Goal: Task Accomplishment & Management: Use online tool/utility

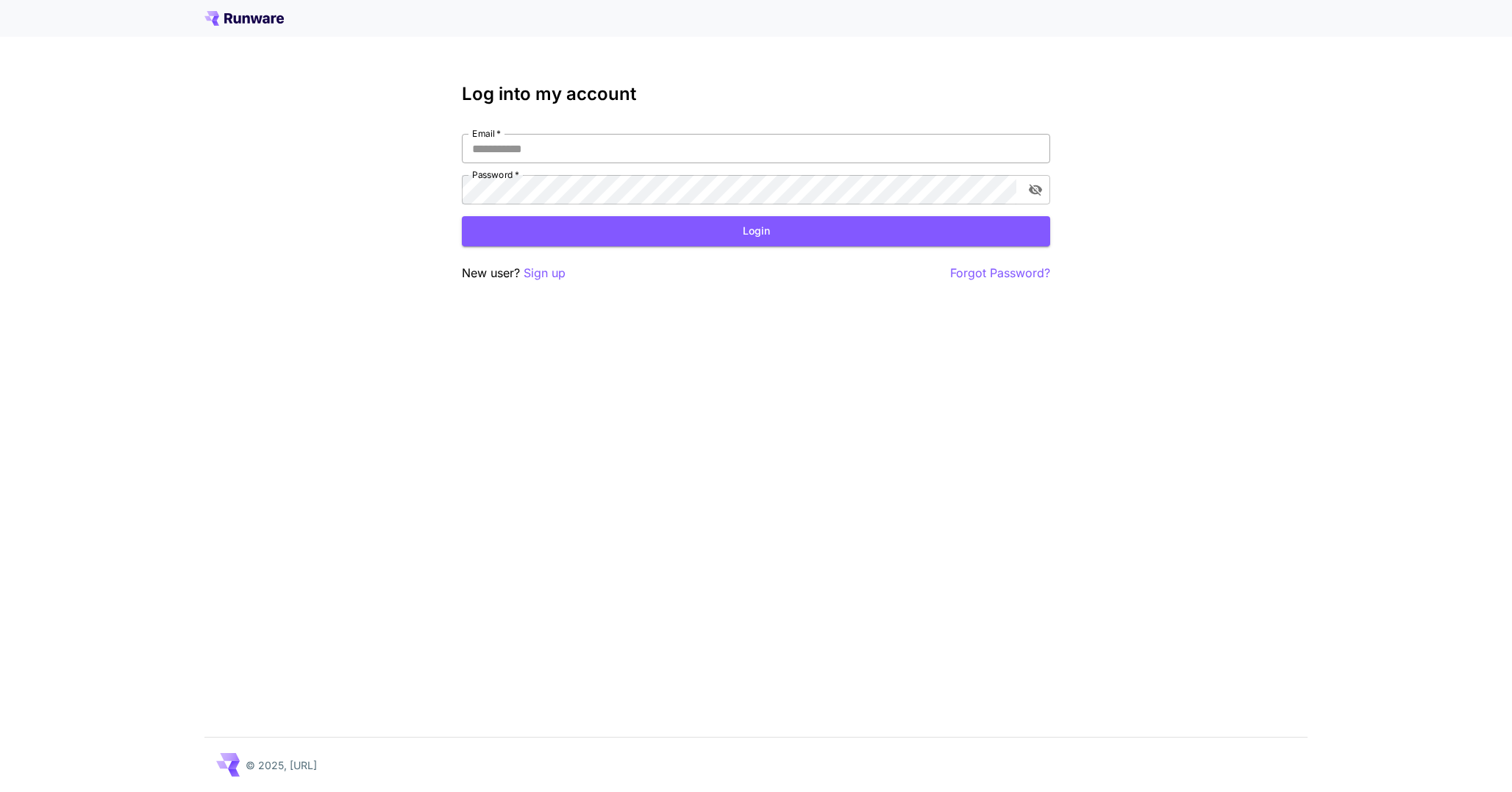
click at [658, 153] on input "Email   *" at bounding box center [756, 148] width 588 height 29
type input "**********"
click at [645, 225] on button "Login" at bounding box center [756, 231] width 588 height 30
